Goal: Transaction & Acquisition: Purchase product/service

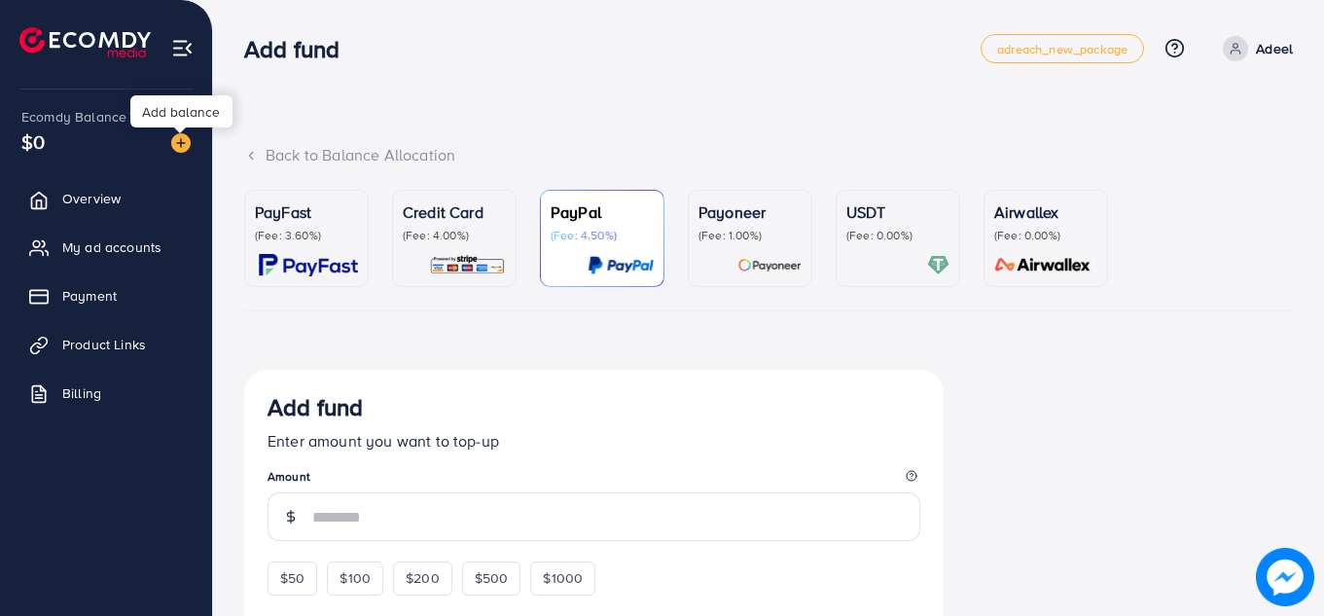
click at [183, 146] on img at bounding box center [180, 142] width 19 height 19
click at [325, 247] on div "PayFast (Fee: 3.60%)" at bounding box center [306, 238] width 103 height 76
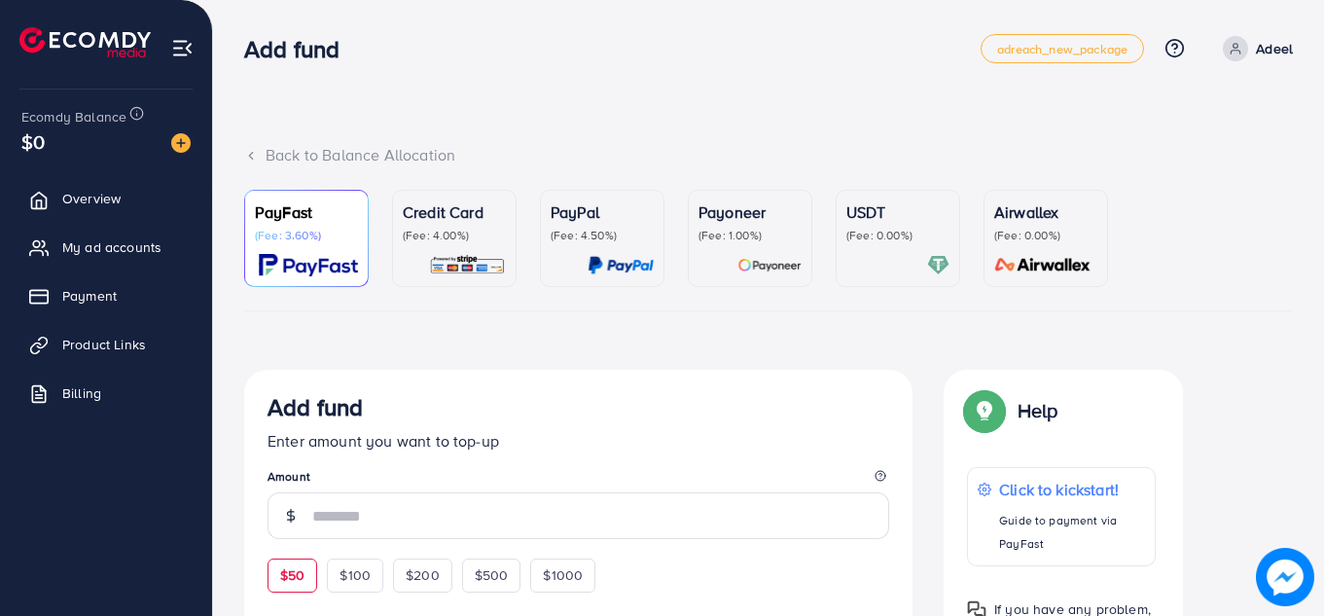
click at [300, 577] on span "$50" at bounding box center [292, 574] width 24 height 19
type input "**"
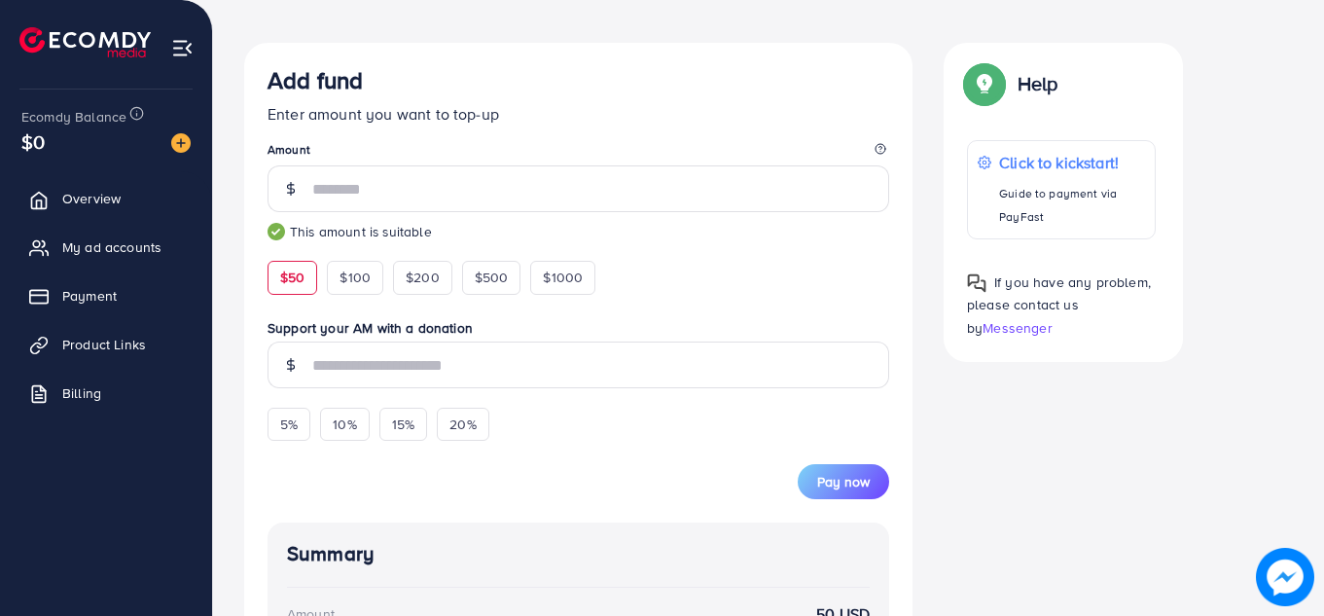
scroll to position [389, 0]
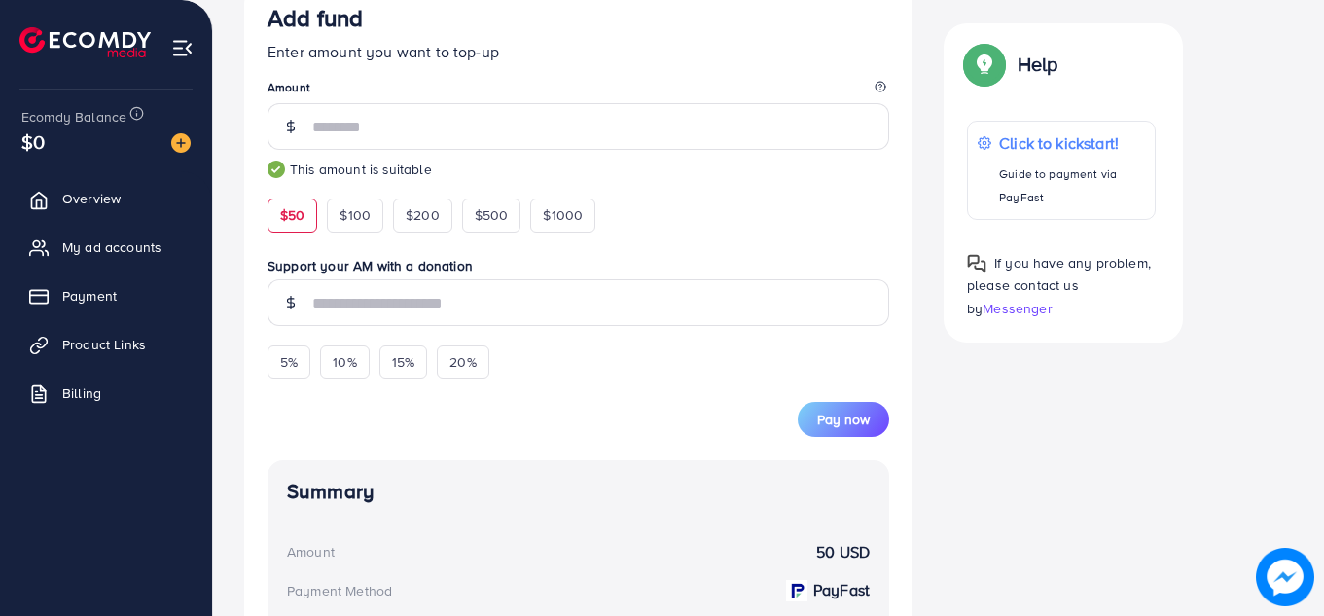
click at [1315, 253] on div "Back to Balance Allocation PayFast (Fee: 3.60%) Credit Card (Fee: 4.00%) PayPal…" at bounding box center [768, 322] width 1111 height 1423
click at [825, 427] on span "Pay now" at bounding box center [843, 418] width 53 height 19
